Goal: Task Accomplishment & Management: Manage account settings

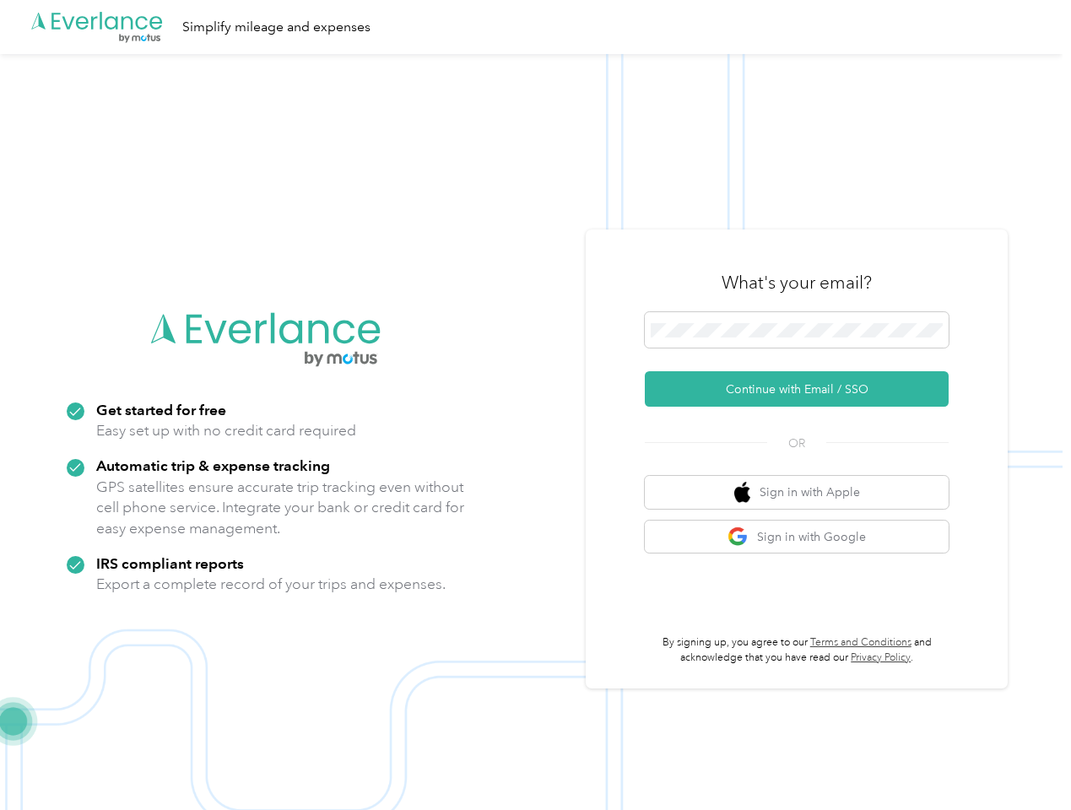
click at [535, 405] on img at bounding box center [531, 459] width 1062 height 810
click at [535, 27] on div ".cls-1 { fill: #00adee; } .cls-2 { fill: #fff; } .cls-3 { fill: #707372; } .cls…" at bounding box center [531, 27] width 1062 height 54
click at [803, 389] on button "Continue with Email / SSO" at bounding box center [797, 388] width 304 height 35
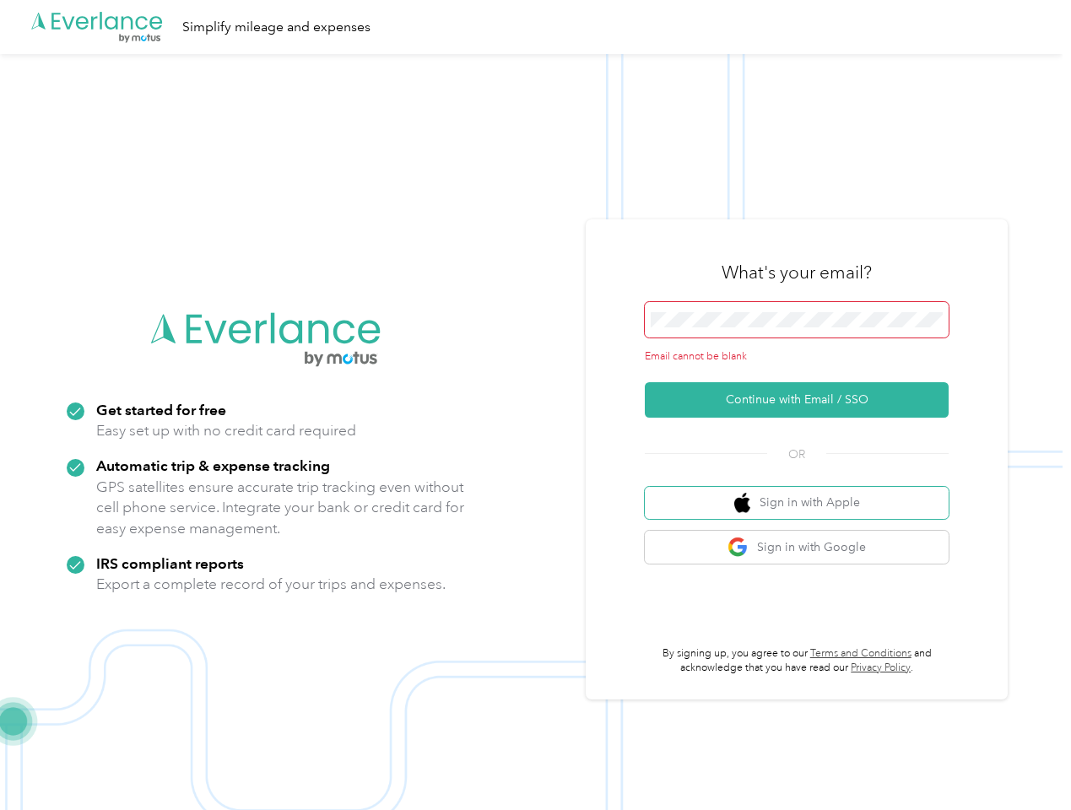
click at [803, 492] on button "Sign in with Apple" at bounding box center [797, 503] width 304 height 33
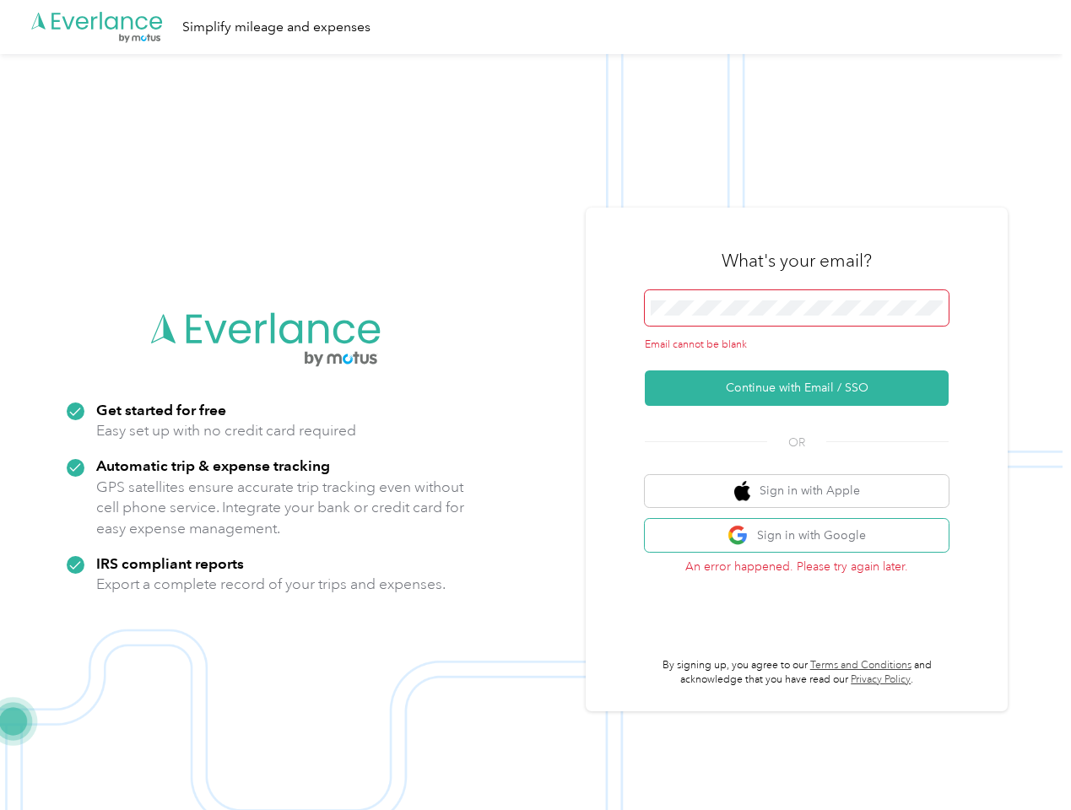
click at [803, 537] on button "Sign in with Google" at bounding box center [797, 535] width 304 height 33
